Goal: Task Accomplishment & Management: Manage account settings

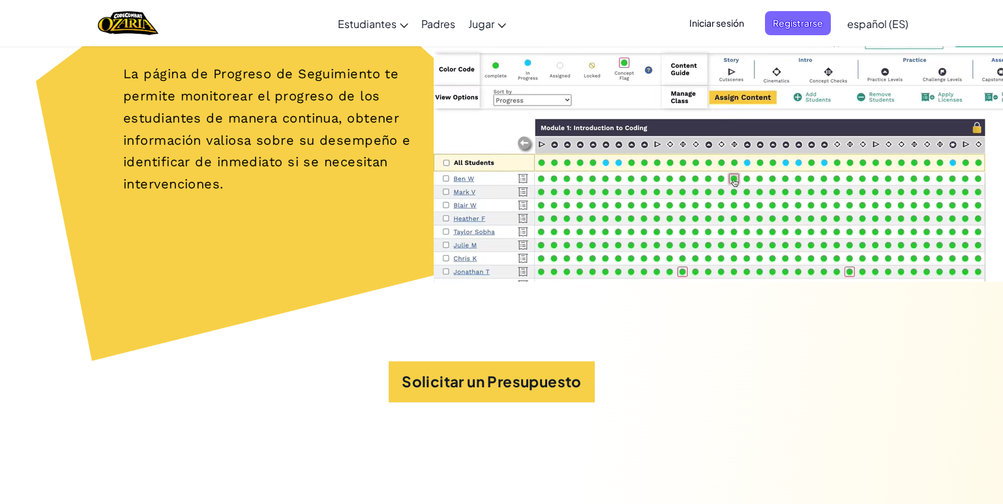
scroll to position [5734, 0]
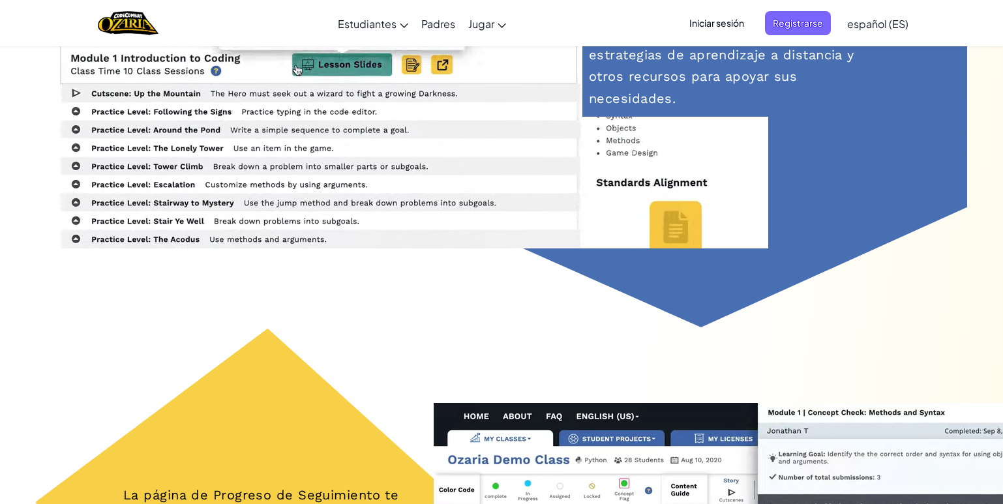
click at [710, 17] on span "Iniciar sesión" at bounding box center [717, 23] width 70 height 24
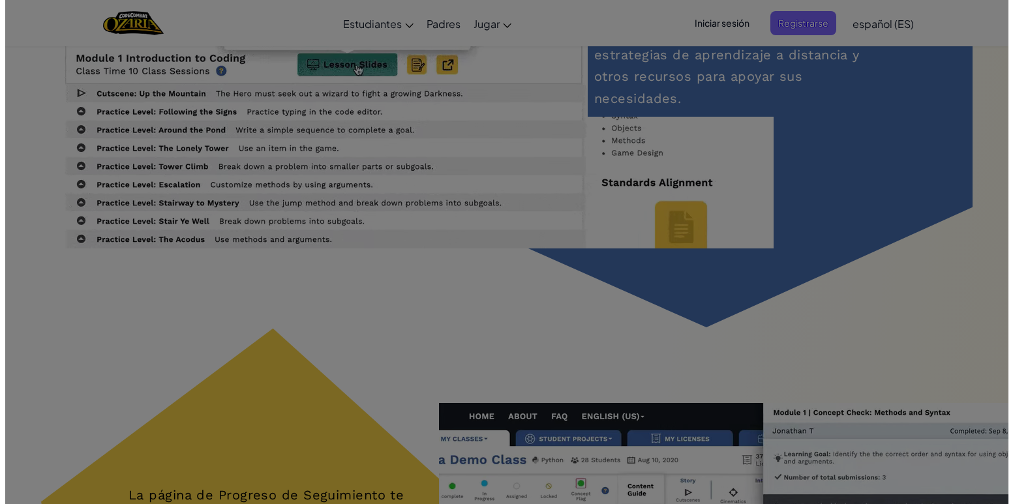
scroll to position [5772, 0]
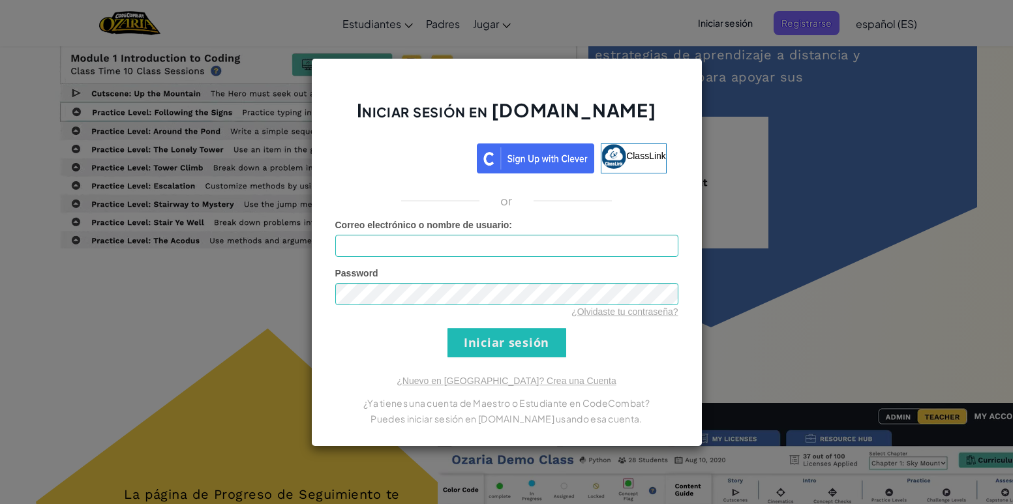
click at [748, 93] on div "Iniciar sesión en [DOMAIN_NAME] ClassLink or Error desconocido. Correo electrón…" at bounding box center [506, 252] width 1013 height 504
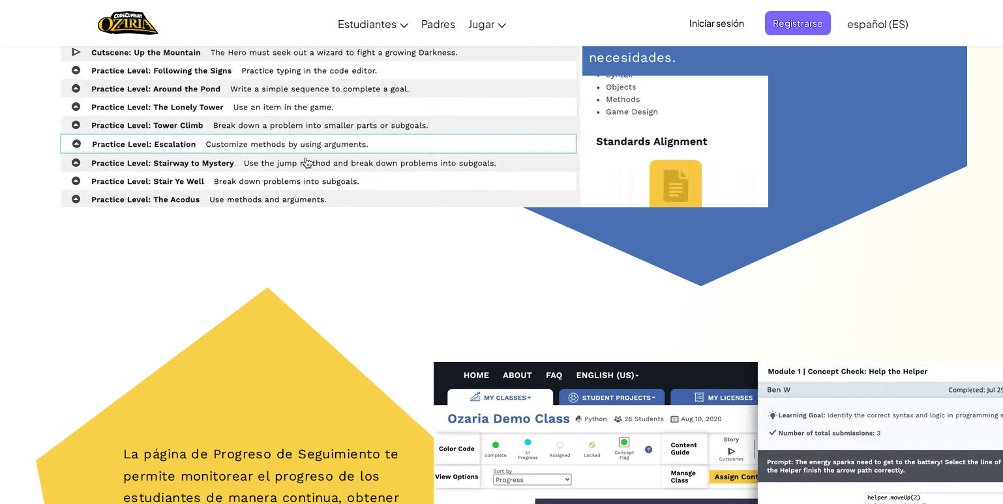
scroll to position [5734, 0]
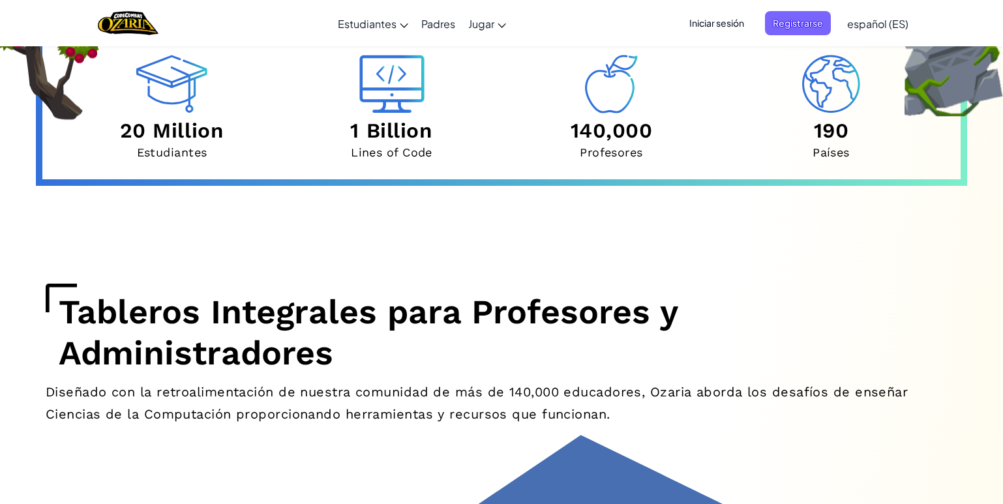
click at [718, 16] on span "Iniciar sesión" at bounding box center [717, 23] width 70 height 24
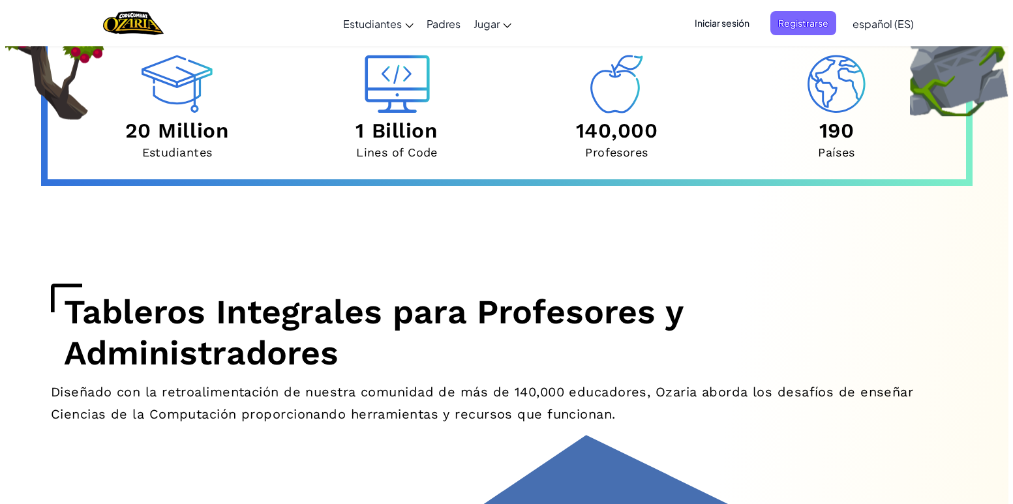
scroll to position [5084, 0]
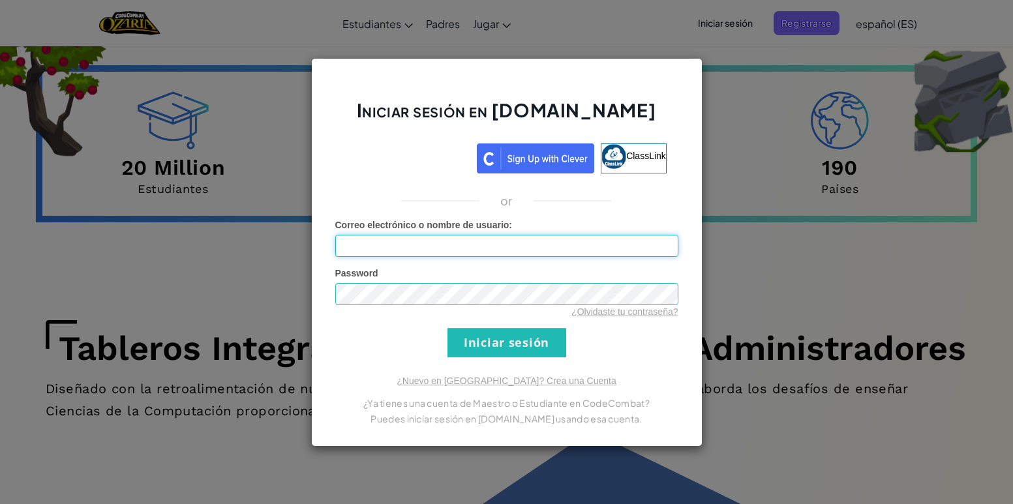
click at [567, 252] on input "Correo electrónico o nombre de usuario :" at bounding box center [506, 246] width 343 height 22
type input "[EMAIL_ADDRESS][DOMAIN_NAME]"
click at [521, 342] on input "Iniciar sesión" at bounding box center [506, 342] width 119 height 29
